Goal: Answer question/provide support

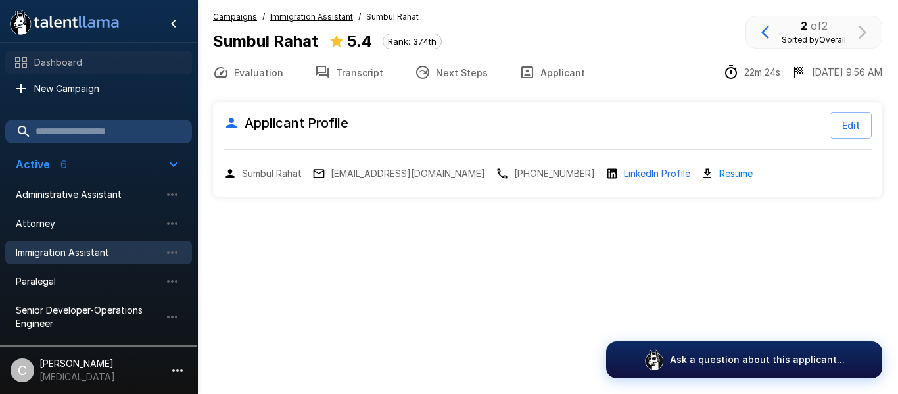
click at [118, 53] on div "Dashboard" at bounding box center [98, 63] width 187 height 24
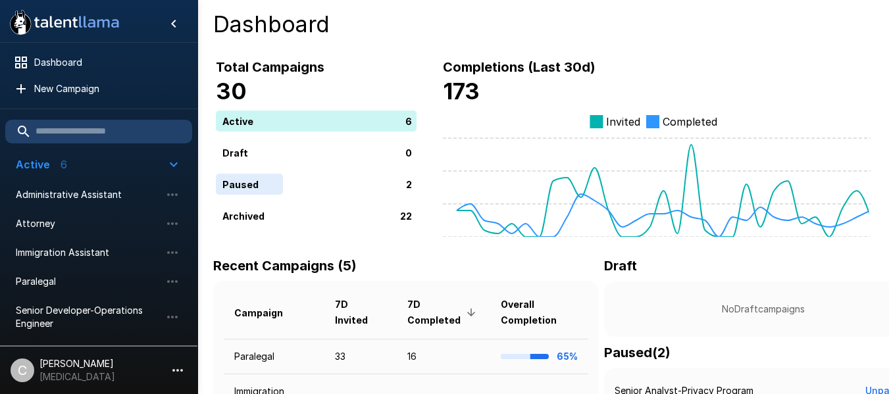
scroll to position [230, 0]
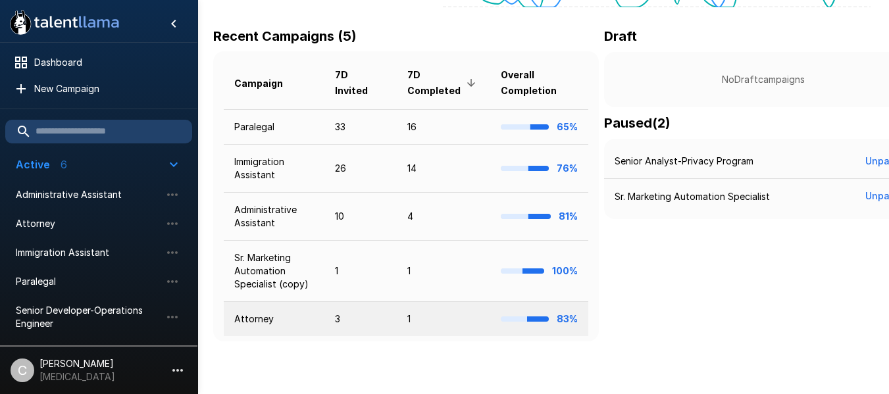
click at [355, 312] on td "3" at bounding box center [360, 319] width 73 height 35
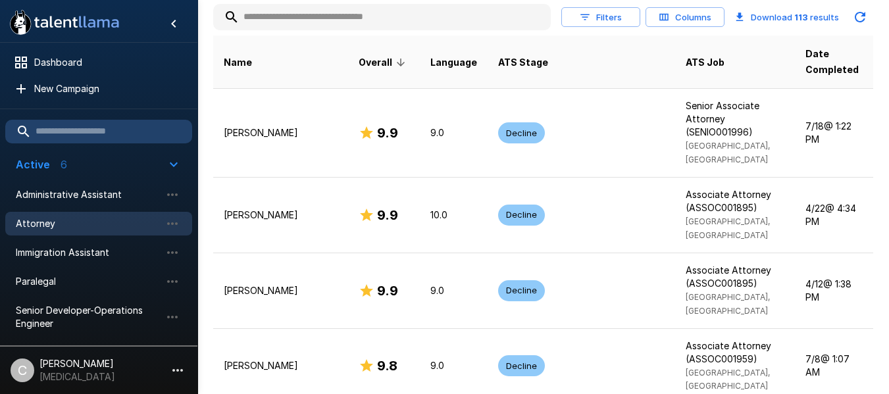
scroll to position [284, 0]
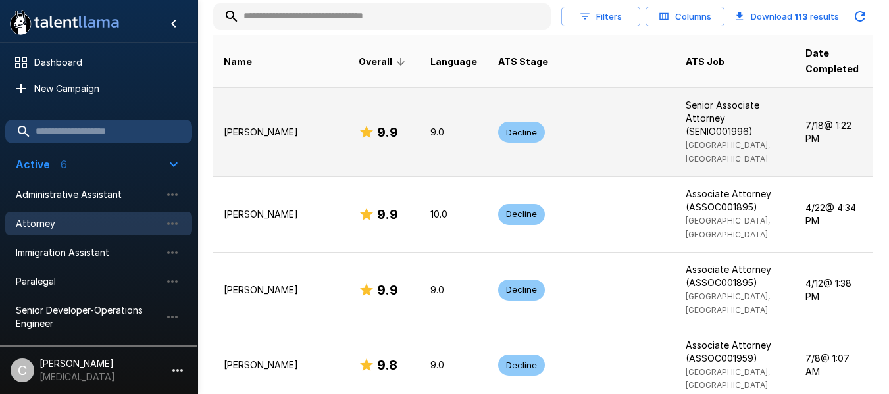
click at [368, 132] on td "9.9" at bounding box center [384, 131] width 72 height 89
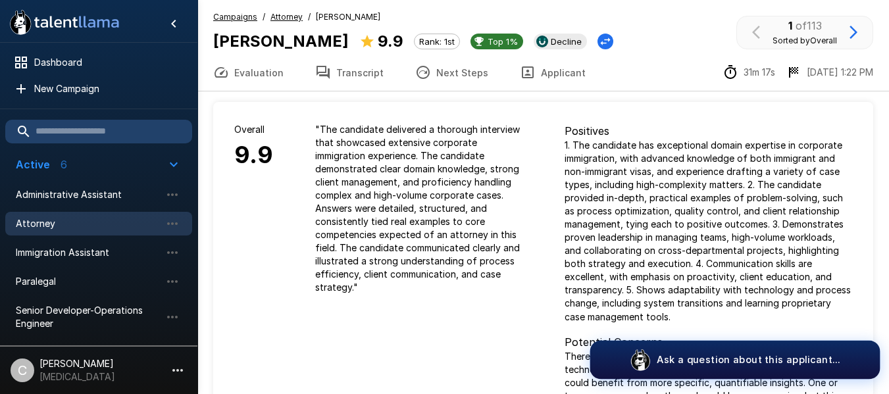
click at [633, 356] on button "Ask a question about this applicant..." at bounding box center [735, 360] width 290 height 39
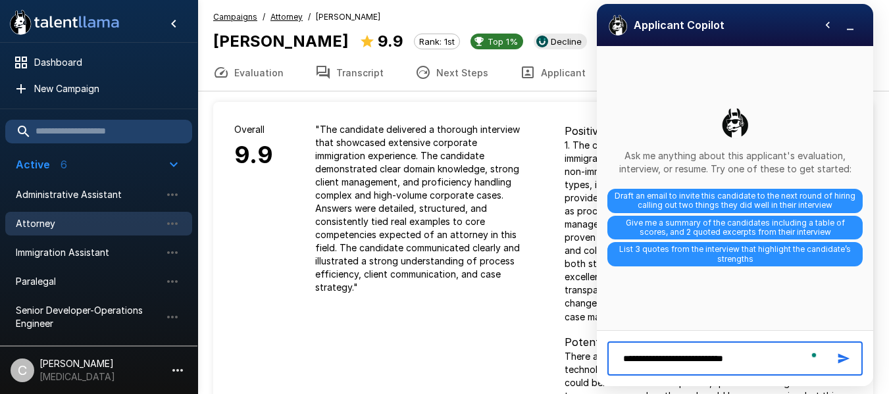
type textarea "**********"
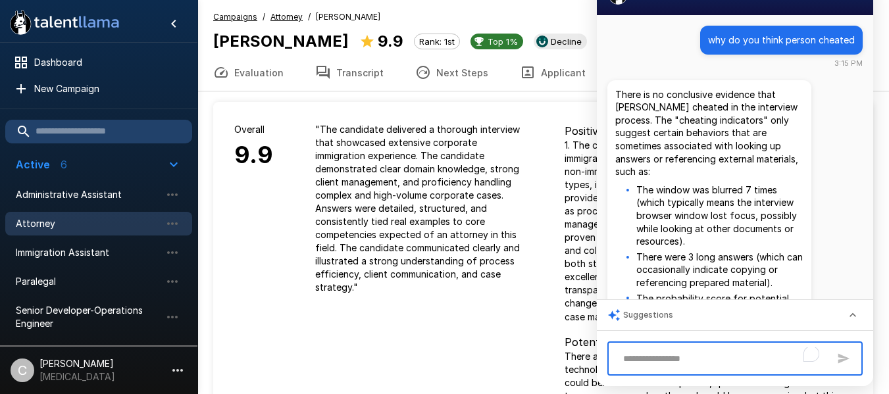
click at [662, 350] on textarea "To enrich screen reader interactions, please activate Accessibility in Grammarl…" at bounding box center [722, 358] width 212 height 23
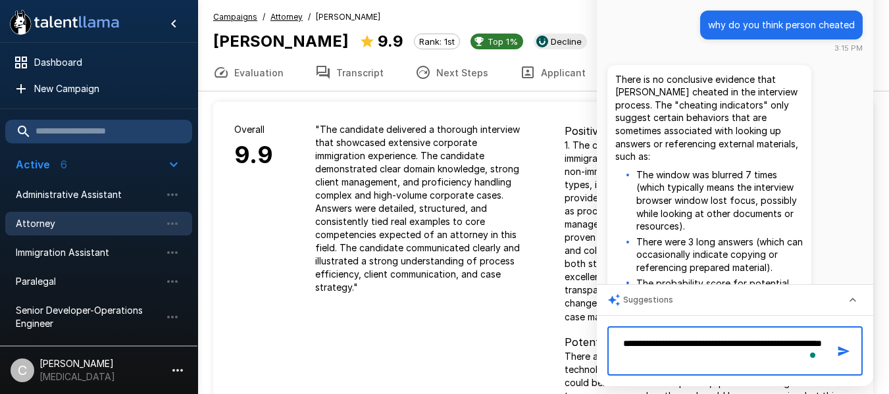
type textarea "**********"
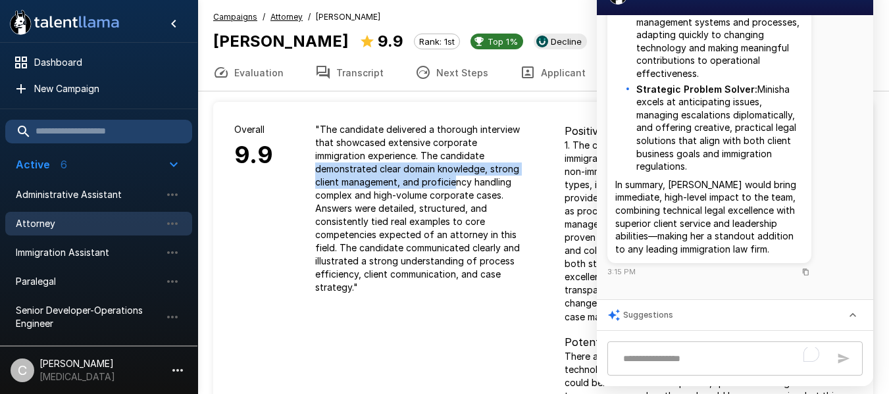
drag, startPoint x: 305, startPoint y: 170, endPoint x: 494, endPoint y: 197, distance: 191.2
click at [494, 197] on div "" The candidate delivered a thorough interview that showcased extensive corpora…" at bounding box center [418, 208] width 249 height 213
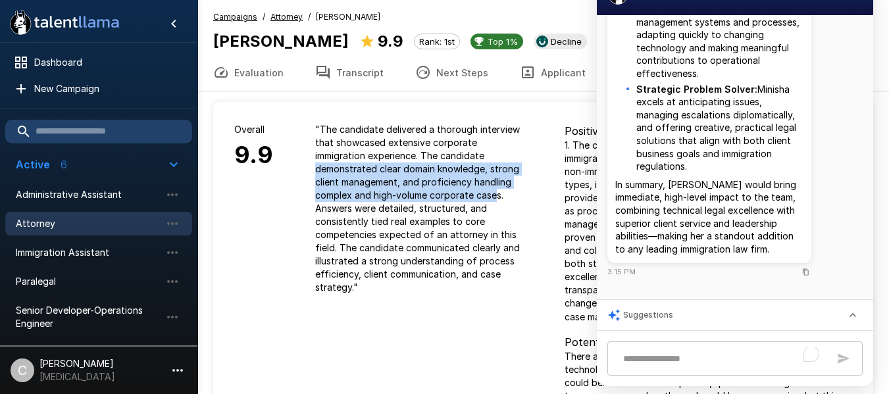
click at [494, 197] on p "" The candidate delivered a thorough interview that showcased extensive corpora…" at bounding box center [418, 208] width 207 height 171
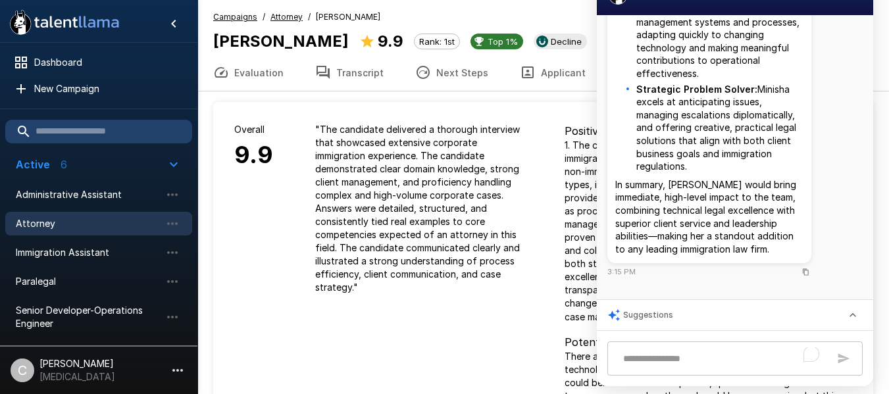
click at [412, 254] on p "" The candidate delivered a thorough interview that showcased extensive corpora…" at bounding box center [418, 208] width 207 height 171
click at [343, 277] on p "" The candidate delivered a thorough interview that showcased extensive corpora…" at bounding box center [418, 208] width 207 height 171
click at [524, 115] on div "" The candidate delivered a thorough interview that showcased extensive corpora…" at bounding box center [418, 208] width 249 height 213
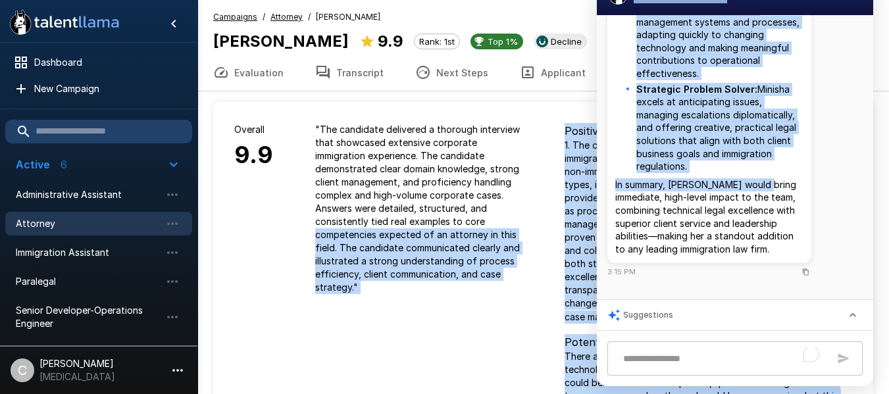
drag, startPoint x: 600, startPoint y: 189, endPoint x: 531, endPoint y: 222, distance: 76.5
click at [531, 222] on div "" The candidate delivered a thorough interview that showcased extensive corpora…" at bounding box center [418, 208] width 249 height 213
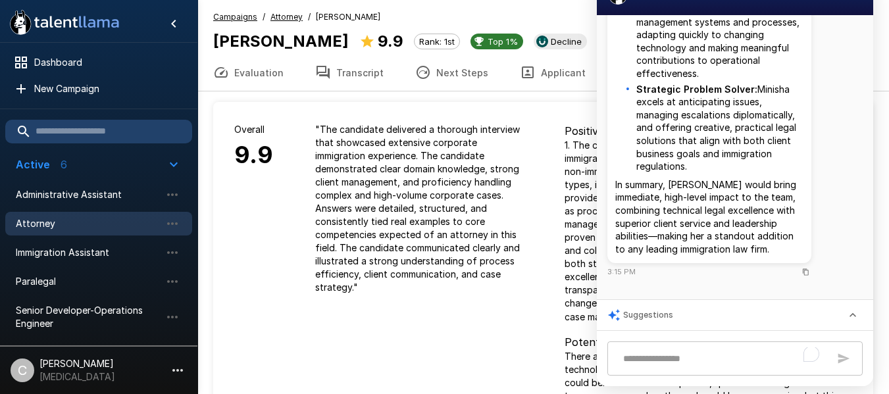
click at [249, 16] on u "Campaigns" at bounding box center [235, 17] width 44 height 10
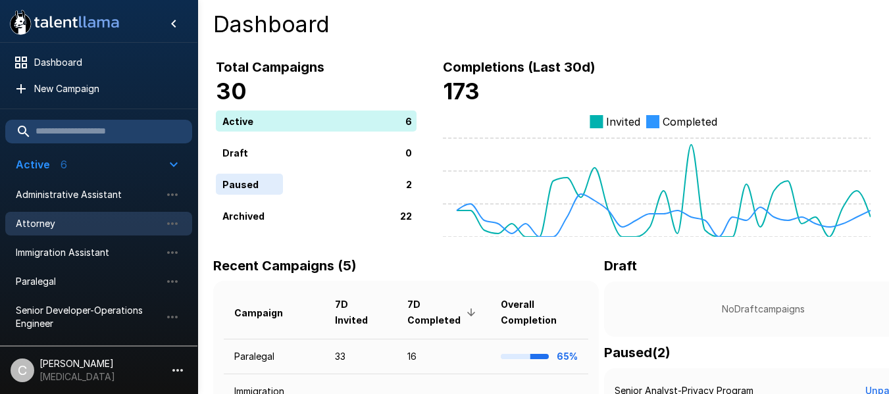
click at [95, 226] on span "Attorney" at bounding box center [88, 223] width 145 height 13
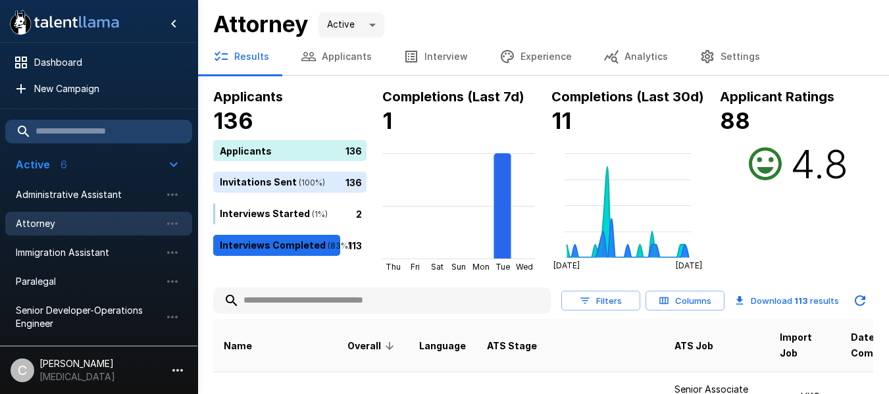
click at [338, 311] on input "text" at bounding box center [381, 301] width 337 height 24
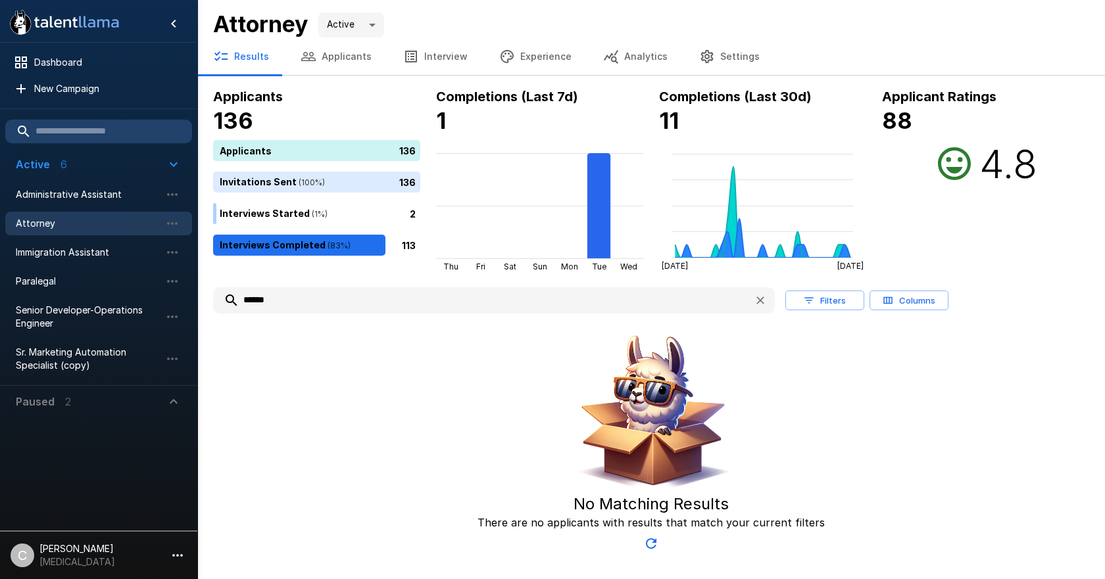
drag, startPoint x: 77, startPoint y: 219, endPoint x: 85, endPoint y: 216, distance: 9.2
click at [76, 218] on span "Attorney" at bounding box center [88, 223] width 145 height 13
click at [305, 294] on input "******" at bounding box center [478, 301] width 530 height 24
click at [303, 297] on input "******" at bounding box center [478, 301] width 530 height 24
click at [302, 298] on input "******" at bounding box center [478, 301] width 530 height 24
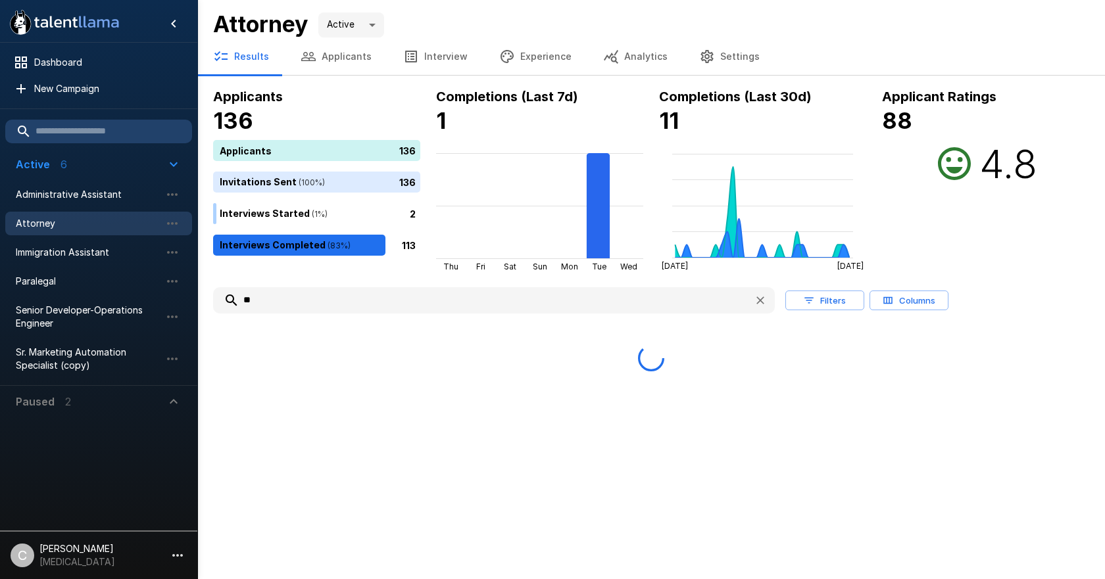
type input "*"
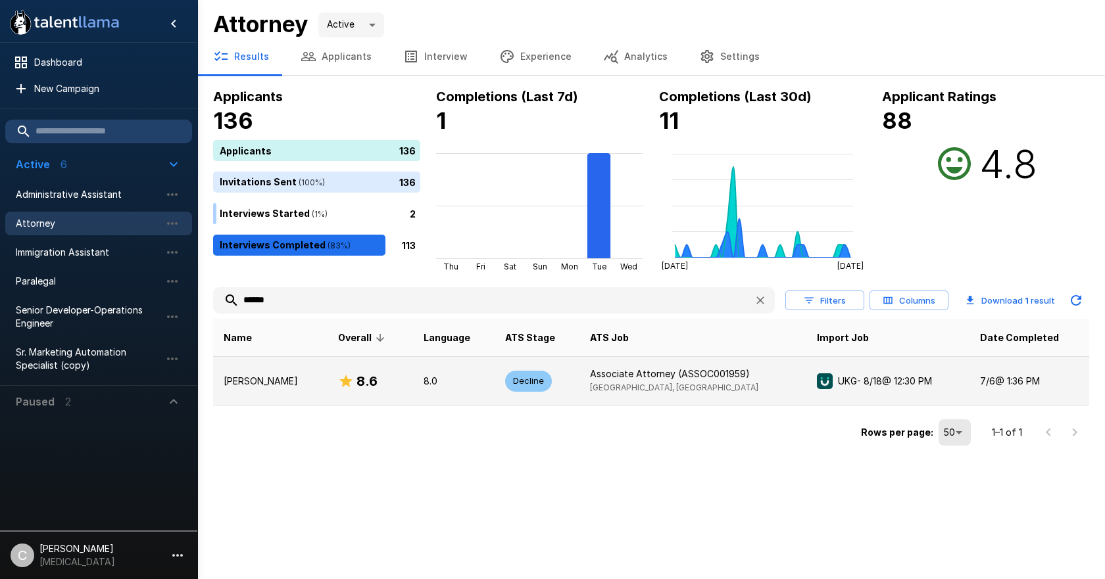
type input "******"
click at [267, 372] on td "[PERSON_NAME]" at bounding box center [270, 381] width 114 height 49
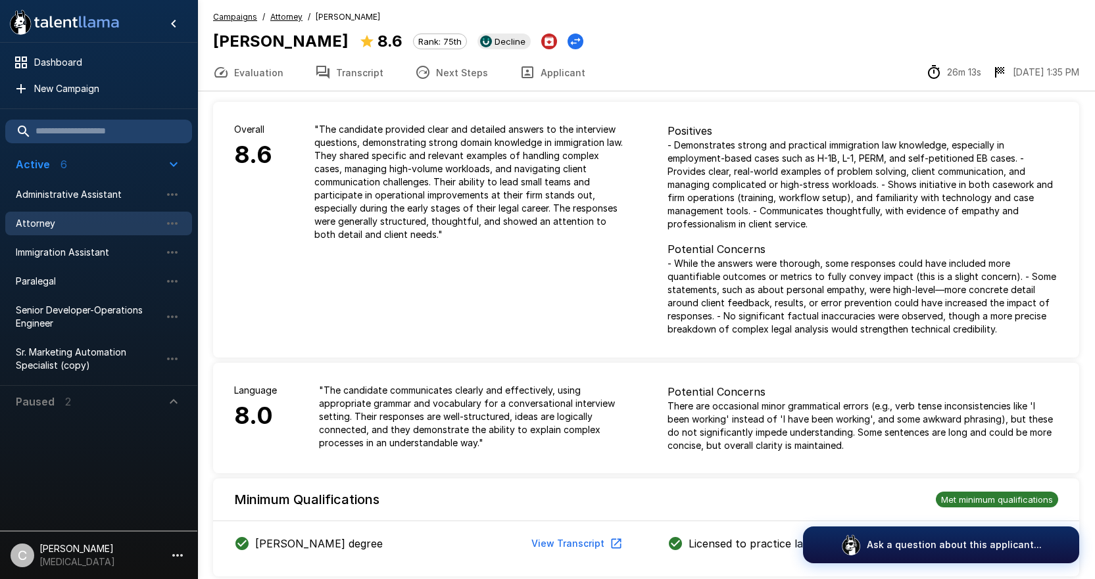
click at [898, 280] on p "- While the answers were thorough, some responses could have included more quan…" at bounding box center [863, 296] width 391 height 79
drag, startPoint x: 957, startPoint y: 241, endPoint x: 794, endPoint y: 87, distance: 223.3
click at [795, 87] on div "Evaluation Transcript Next Steps Applicant 26m 13s [DATE] 1:35 PM" at bounding box center [646, 72] width 898 height 37
